Goal: Navigation & Orientation: Find specific page/section

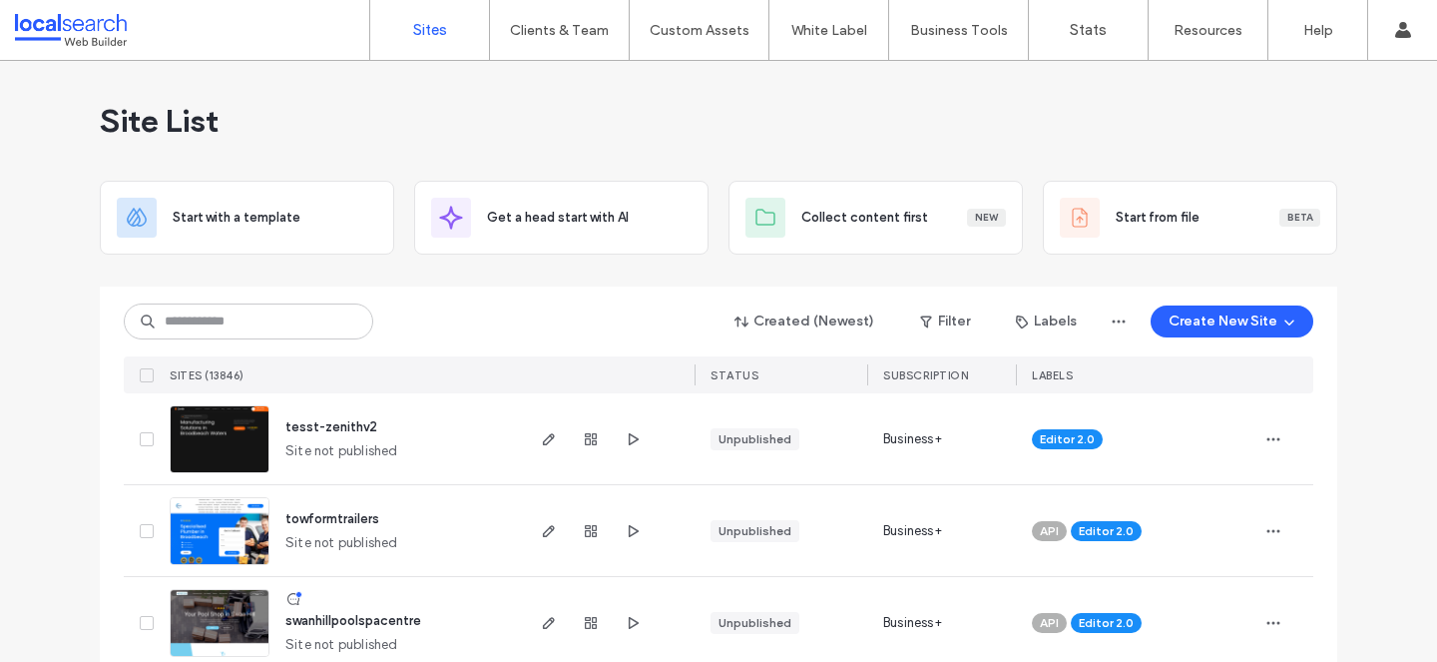
click at [750, 113] on div "Site List" at bounding box center [719, 121] width 1238 height 120
click at [949, 141] on div "Site List" at bounding box center [719, 121] width 1238 height 120
click at [1054, 114] on div "Site List" at bounding box center [719, 121] width 1238 height 120
click at [897, 157] on div "Get More Clients" at bounding box center [993, 165] width 208 height 42
click at [1063, 126] on div "Site List" at bounding box center [719, 121] width 1238 height 120
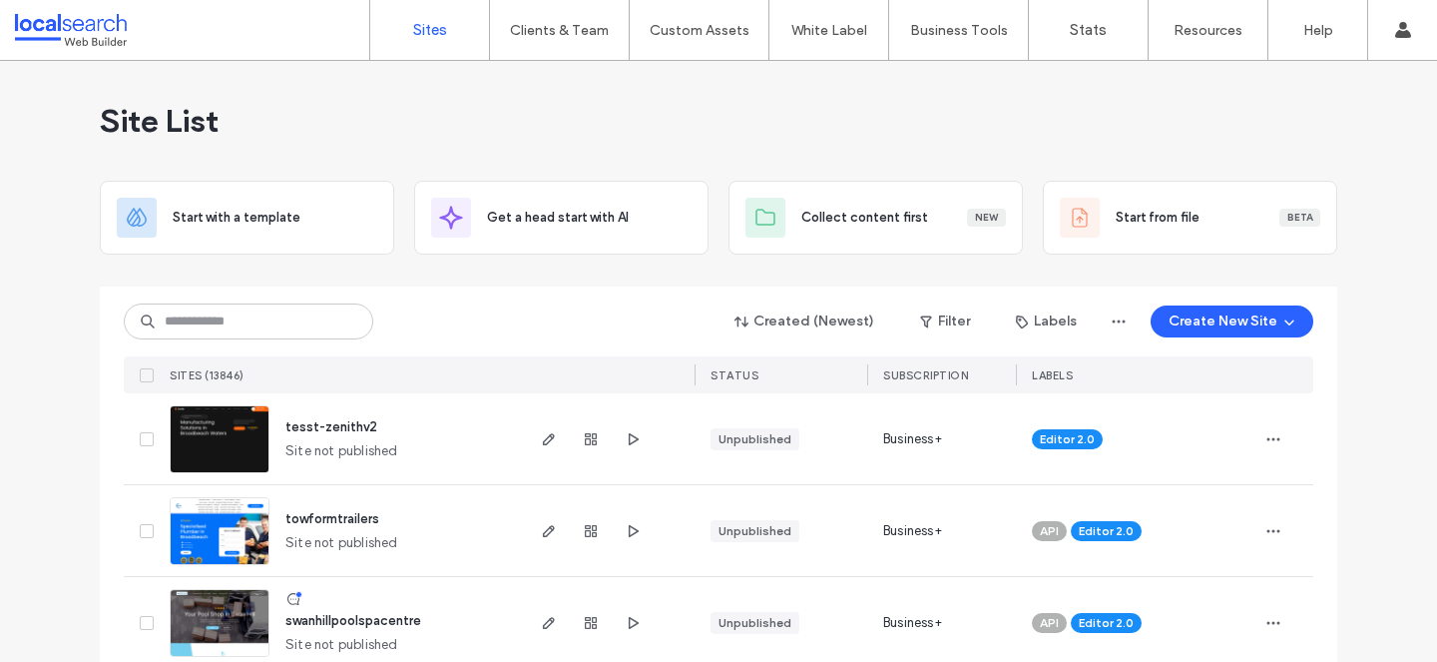
click at [1063, 124] on div "Site List" at bounding box center [719, 121] width 1238 height 120
click at [209, 339] on div "Created (Newest) Filter Labels Create New Site" at bounding box center [719, 321] width 1190 height 38
click at [245, 316] on input at bounding box center [249, 321] width 250 height 36
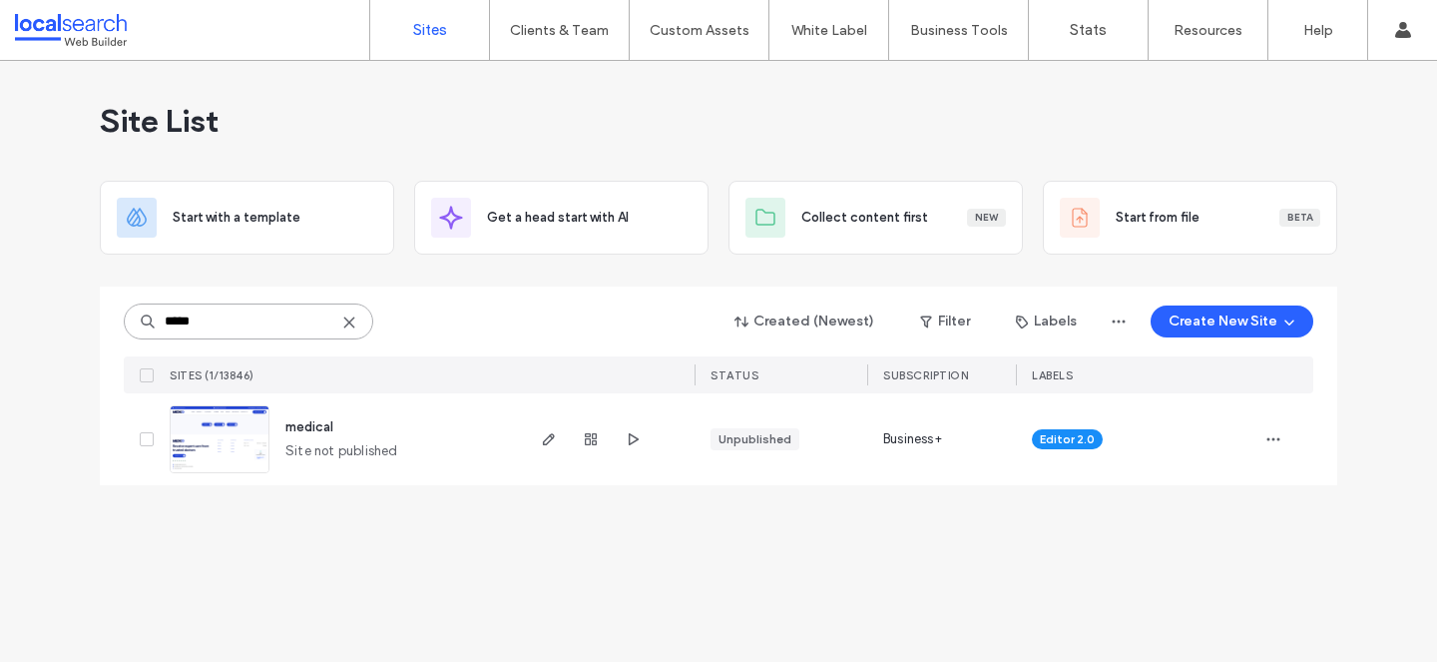
type input "*****"
click at [268, 571] on div "Site List Start with a template Get a head start with AI Collect content first …" at bounding box center [718, 361] width 1437 height 601
click at [636, 441] on icon "button" at bounding box center [633, 439] width 16 height 16
